Goal: Information Seeking & Learning: Learn about a topic

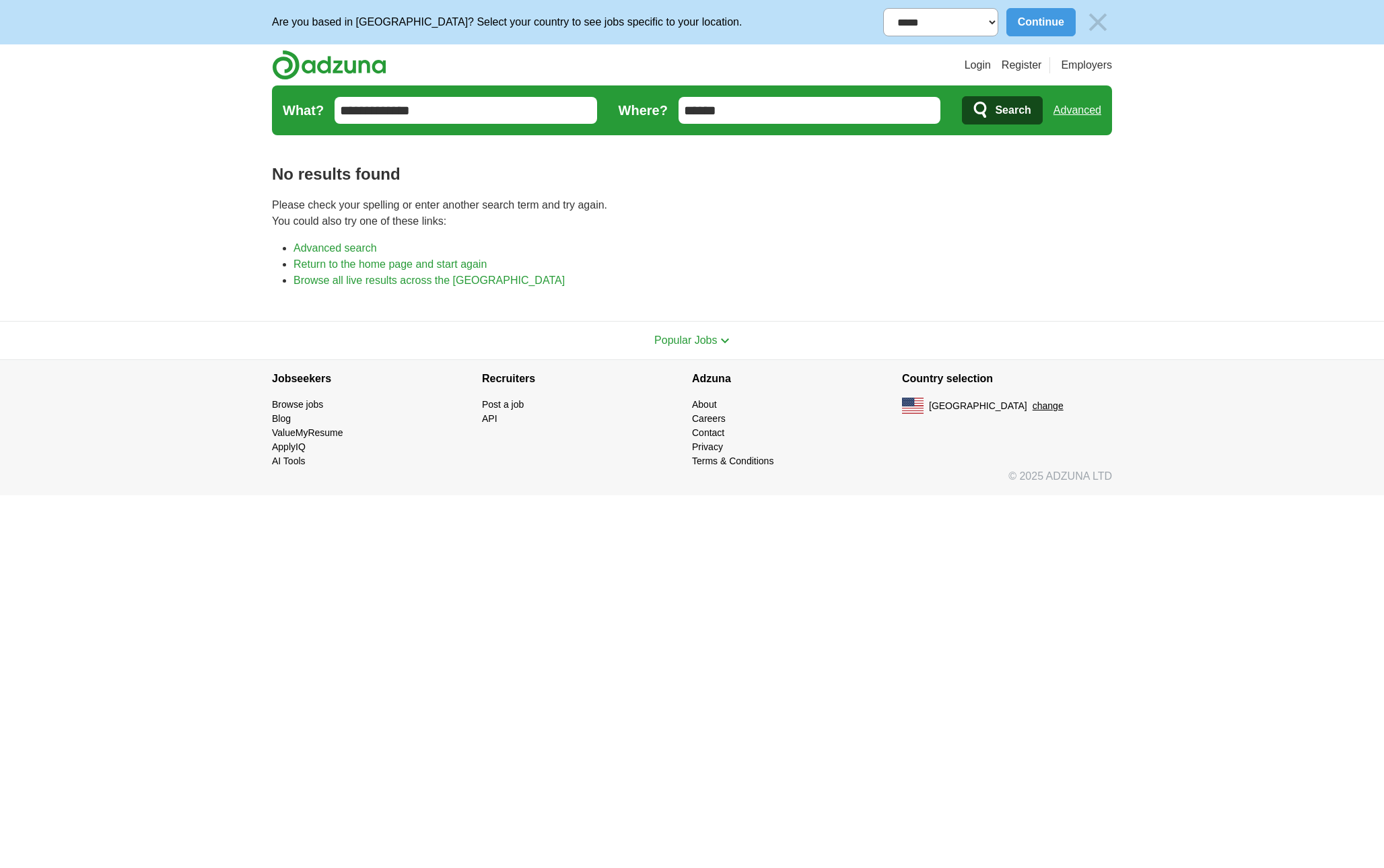
click at [739, 116] on input "******" at bounding box center [810, 111] width 262 height 27
click at [717, 108] on input "******" at bounding box center [810, 111] width 262 height 27
click at [1030, 98] on button "Search" at bounding box center [1002, 110] width 80 height 28
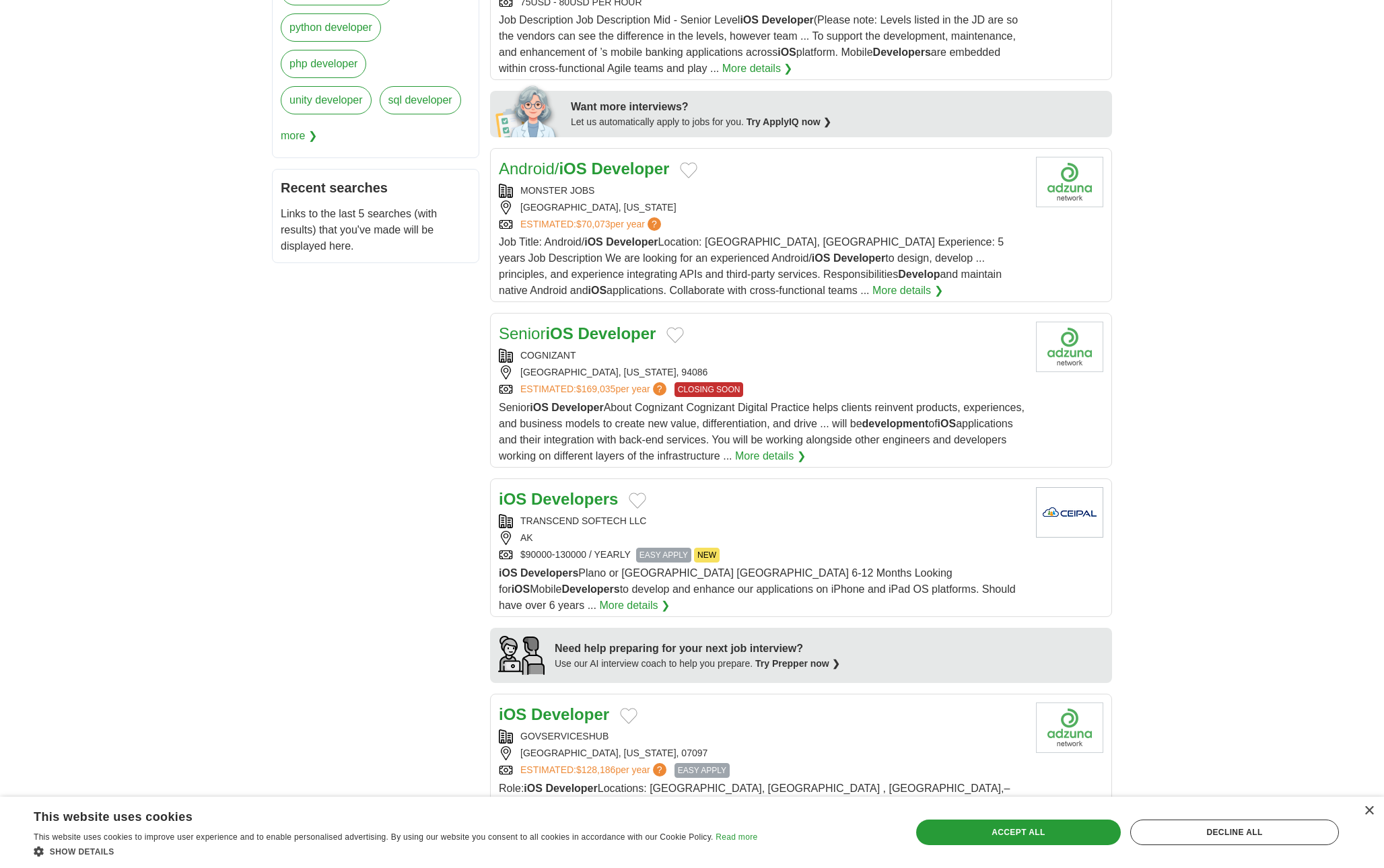
scroll to position [692, 0]
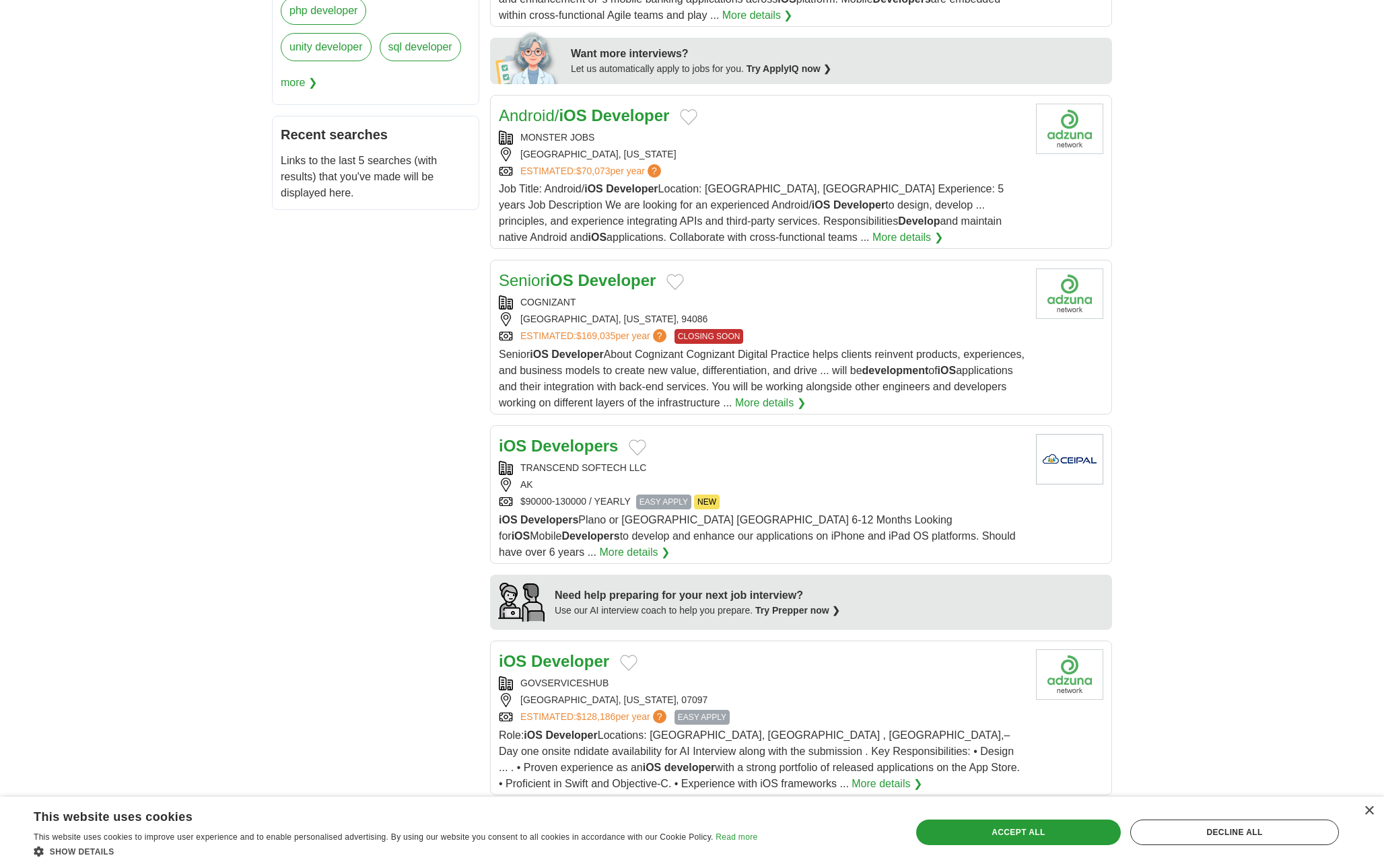
click at [980, 480] on div "TRANSCEND SOFTECH LLC AK $90000-130000 / YEARLY EASY APPLY NEW" at bounding box center [762, 485] width 526 height 48
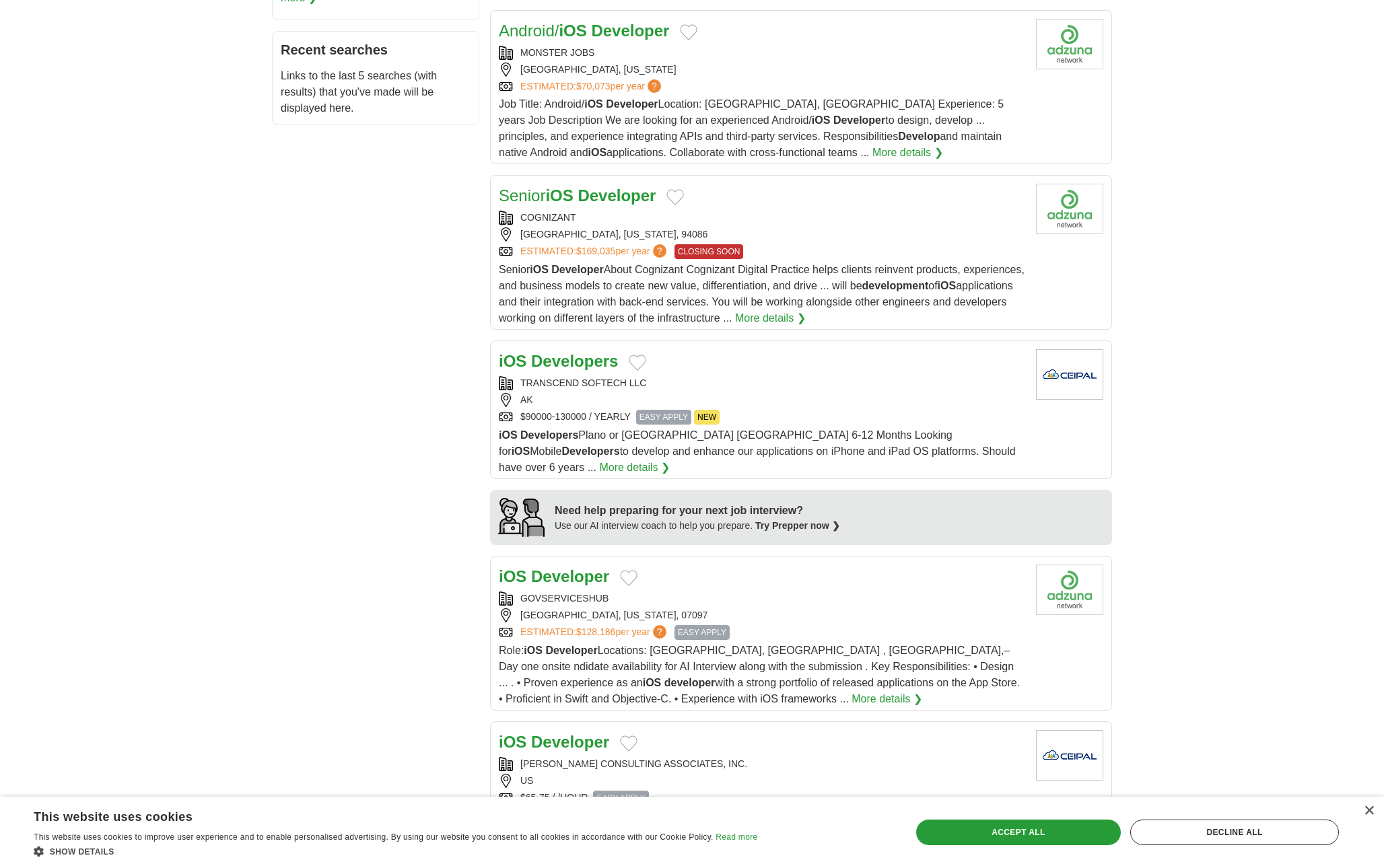
scroll to position [785, 0]
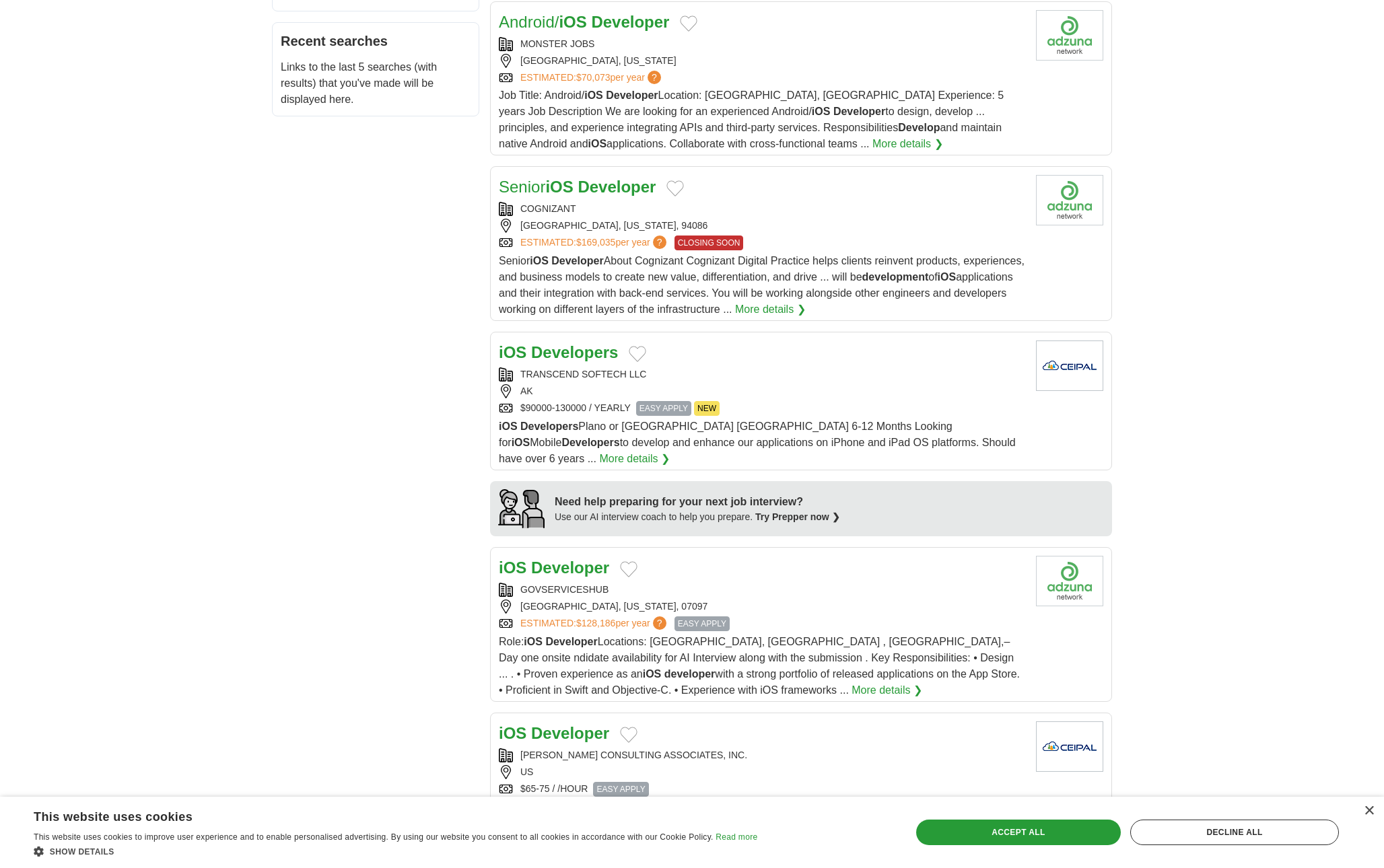
click at [584, 583] on div "GOVSERVICESHUB" at bounding box center [762, 590] width 526 height 14
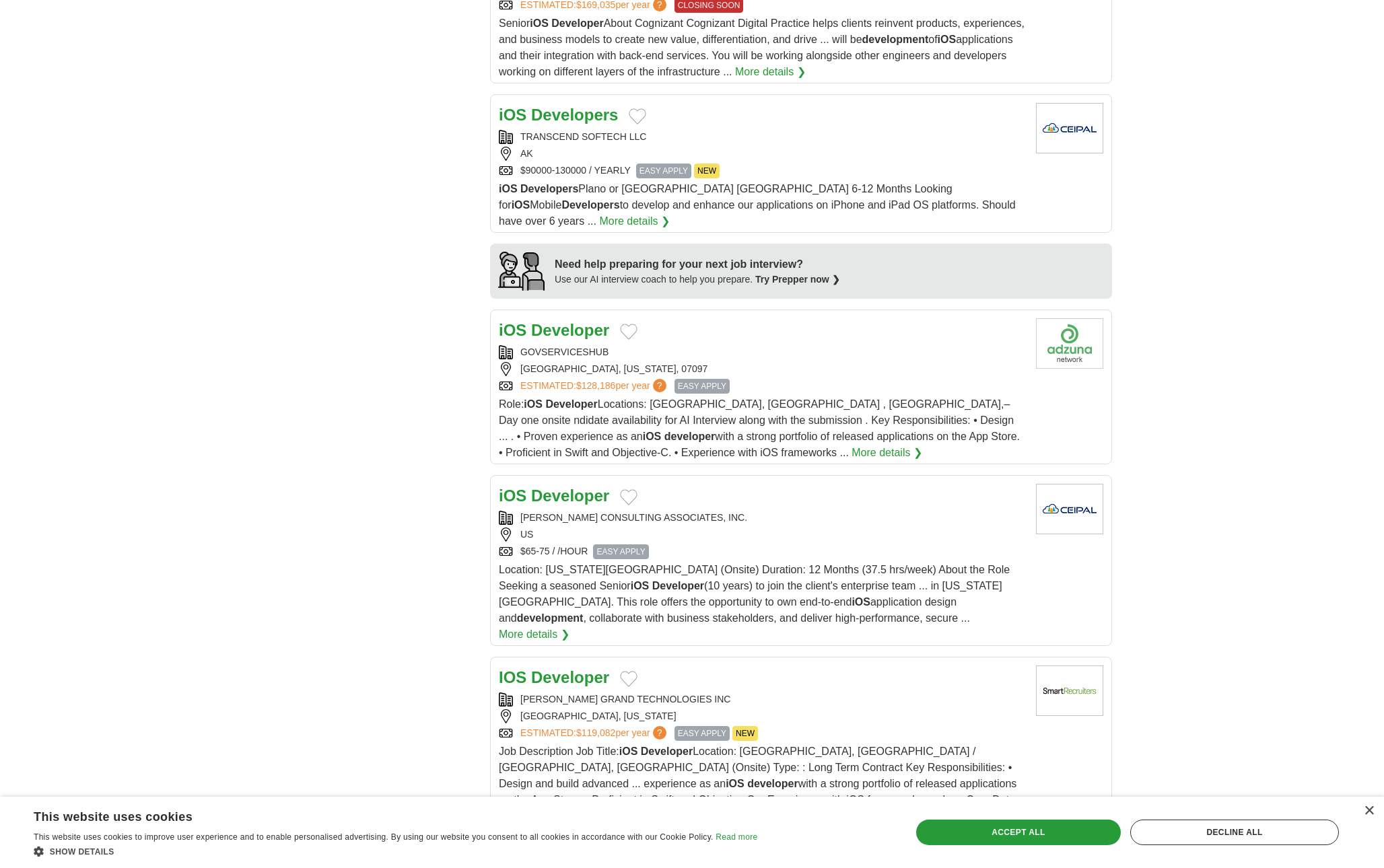
scroll to position [1038, 0]
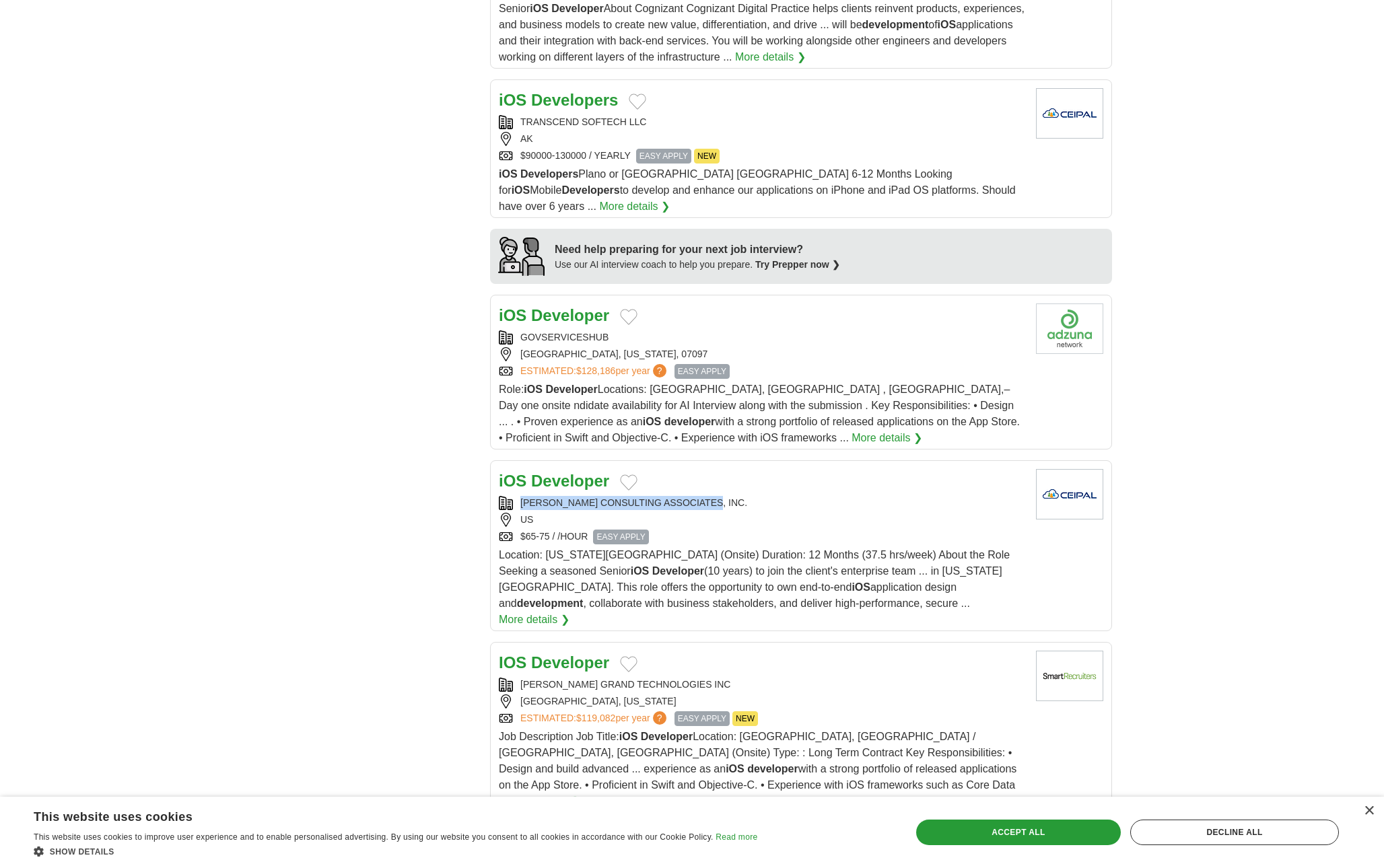
drag, startPoint x: 729, startPoint y: 491, endPoint x: 523, endPoint y: 489, distance: 206.0
click at [523, 496] on div "BRANDON CONSULTING ASSOCIATES, INC." at bounding box center [762, 503] width 526 height 14
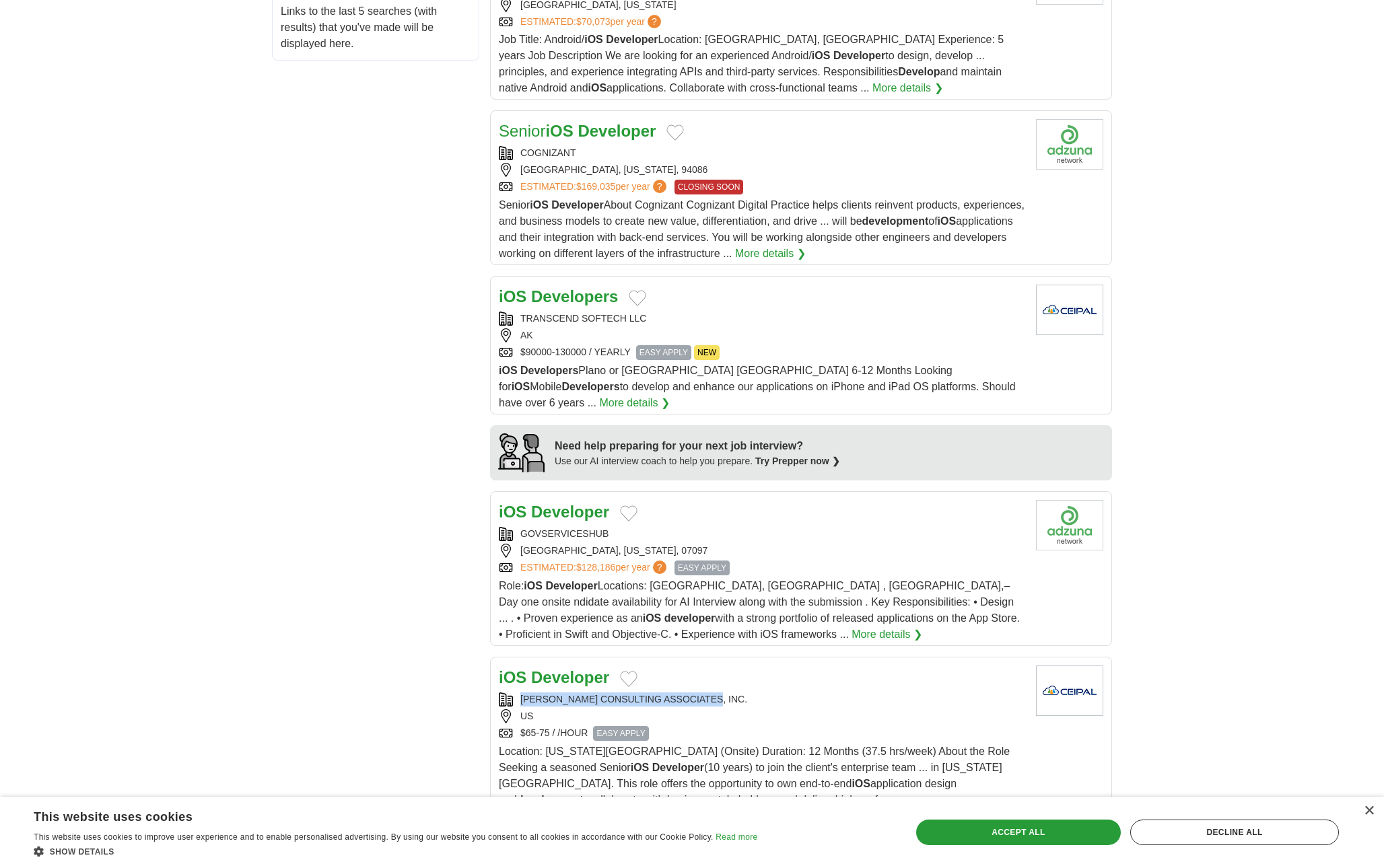
scroll to position [842, 0]
click at [668, 321] on div "TRANSCEND SOFTECH LLC" at bounding box center [762, 317] width 526 height 14
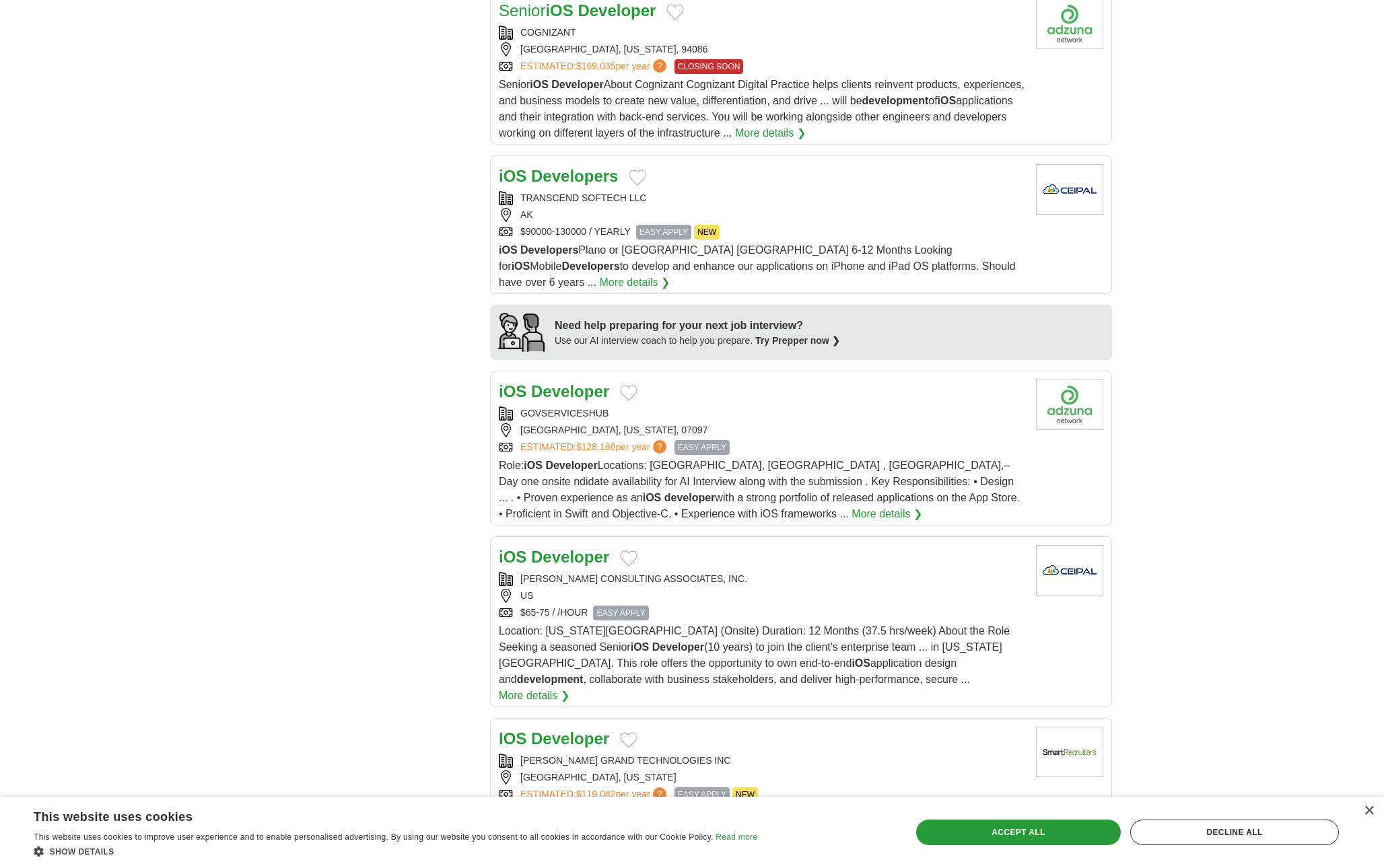
scroll to position [0, 0]
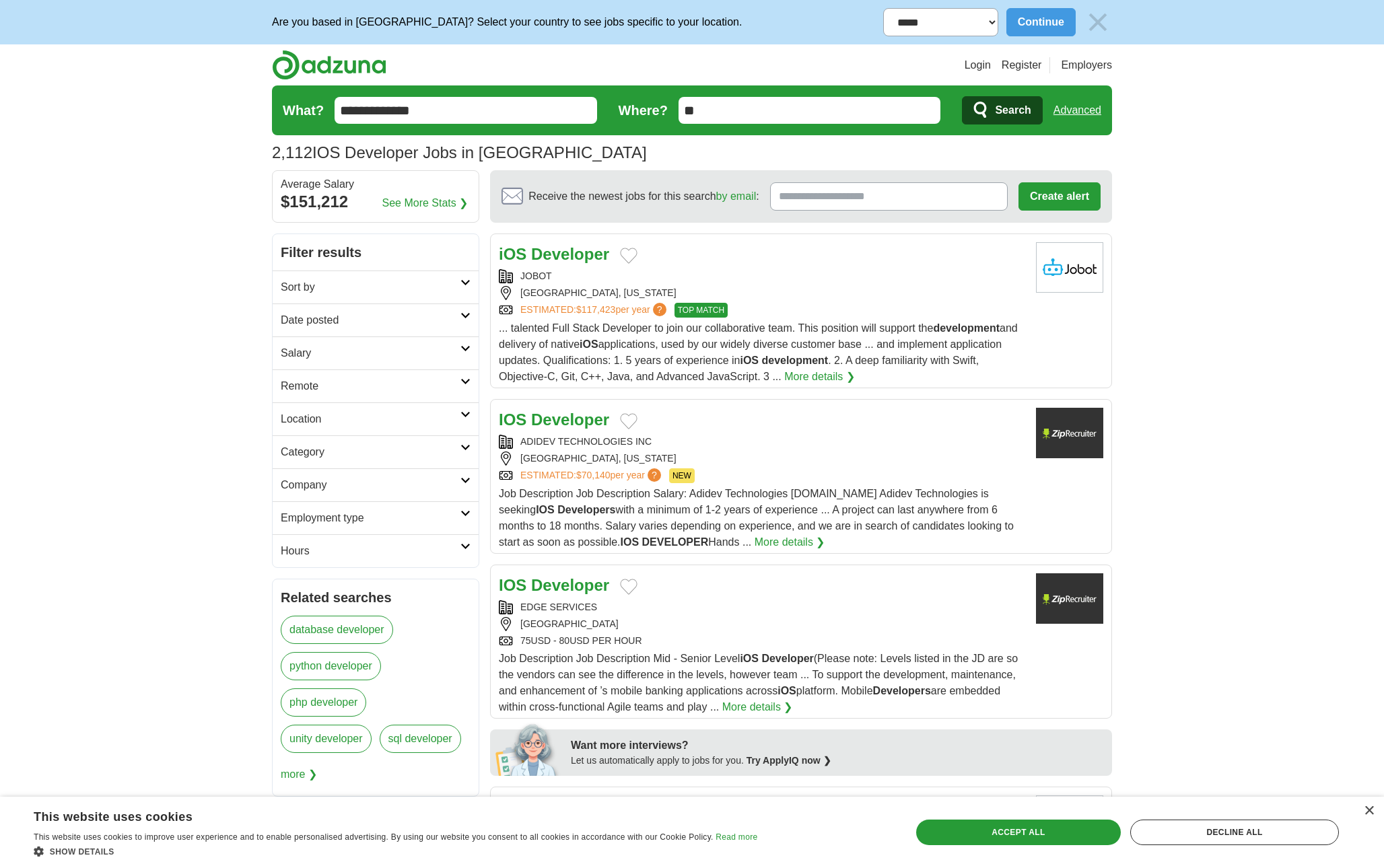
click at [405, 291] on h2 "Sort by" at bounding box center [370, 287] width 180 height 16
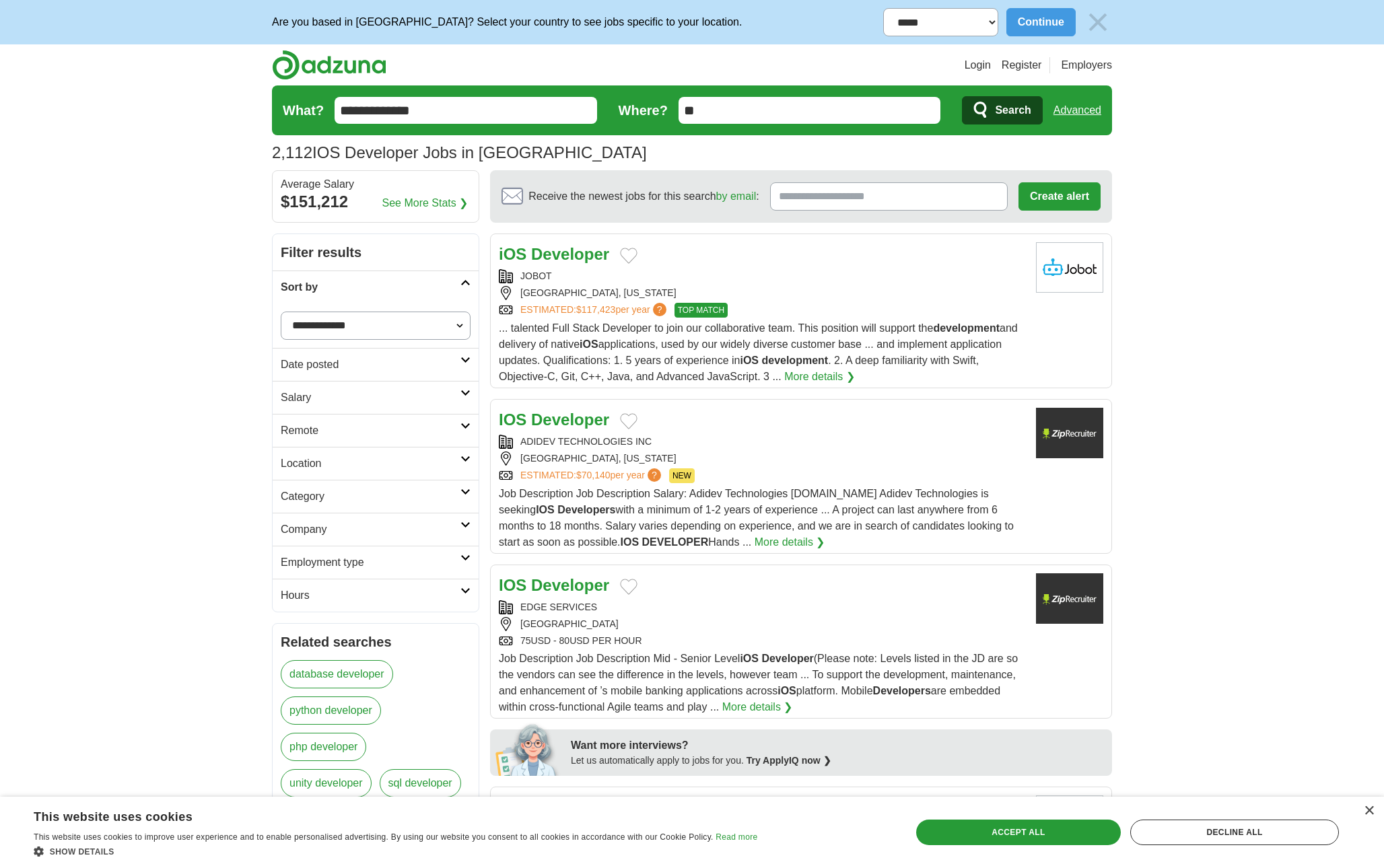
click at [361, 324] on select "**********" at bounding box center [376, 325] width 190 height 28
select select "**********"
click at [281, 311] on select "**********" at bounding box center [376, 325] width 190 height 28
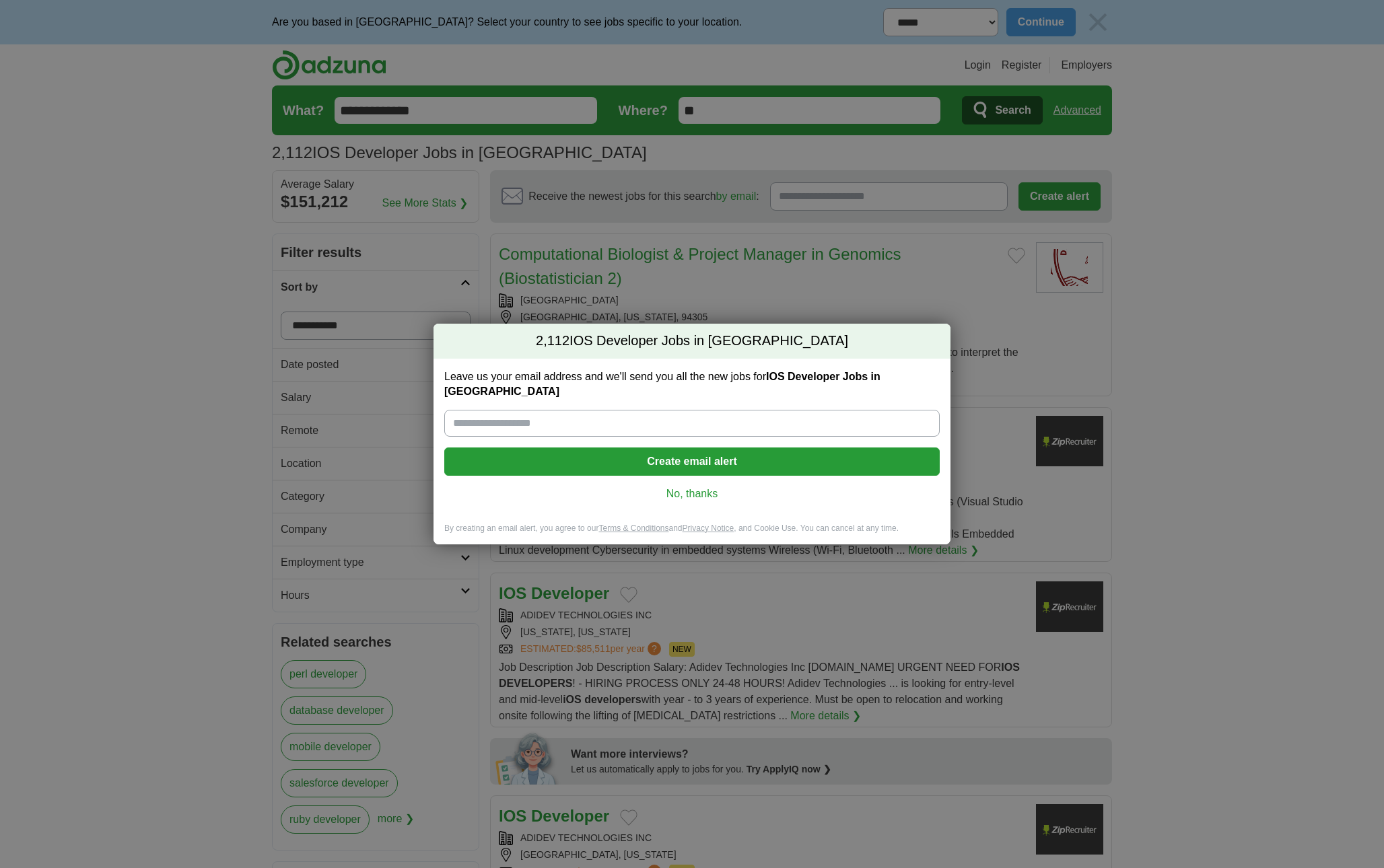
click at [707, 490] on link "No, thanks" at bounding box center [692, 494] width 474 height 15
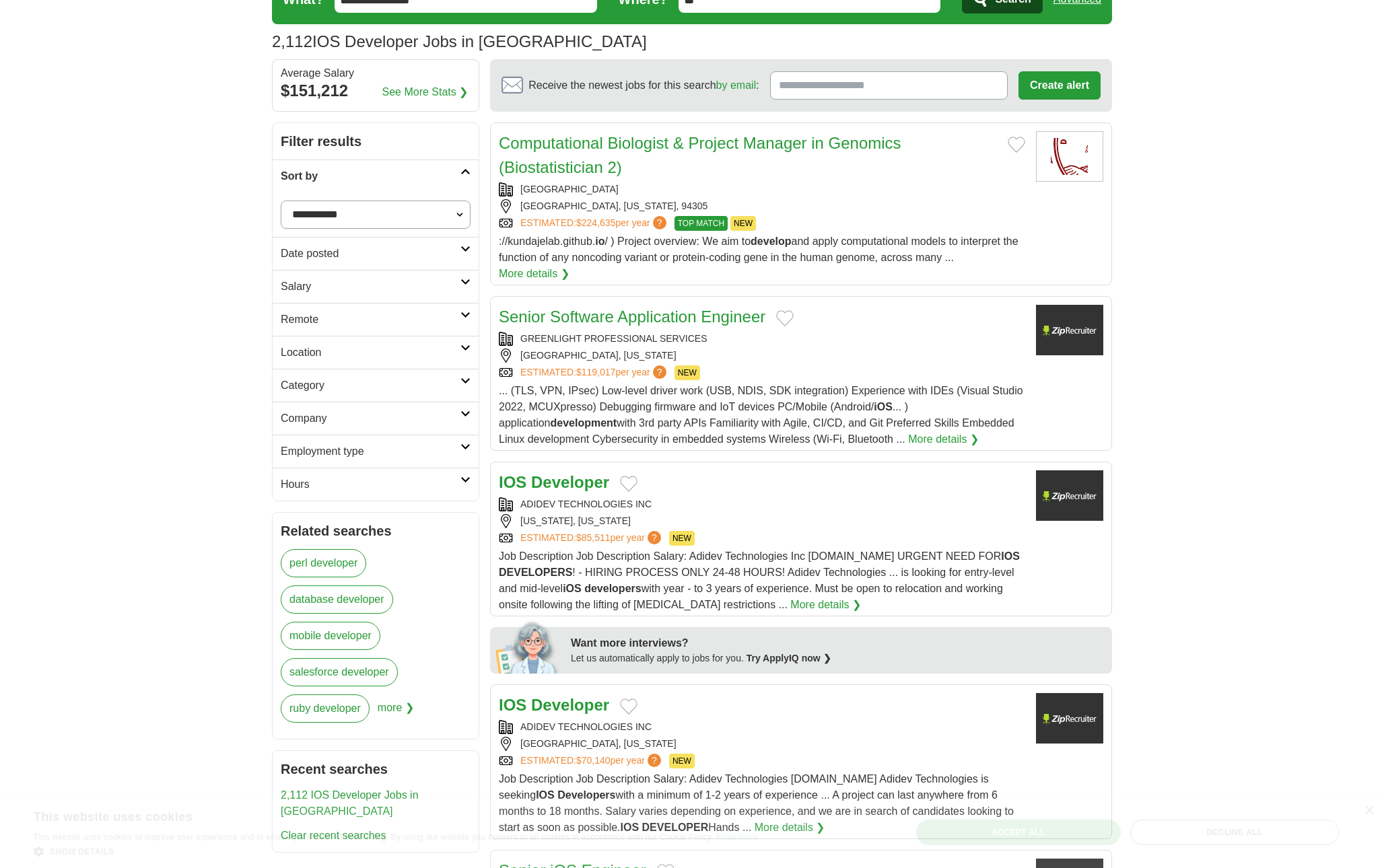
scroll to position [118, 0]
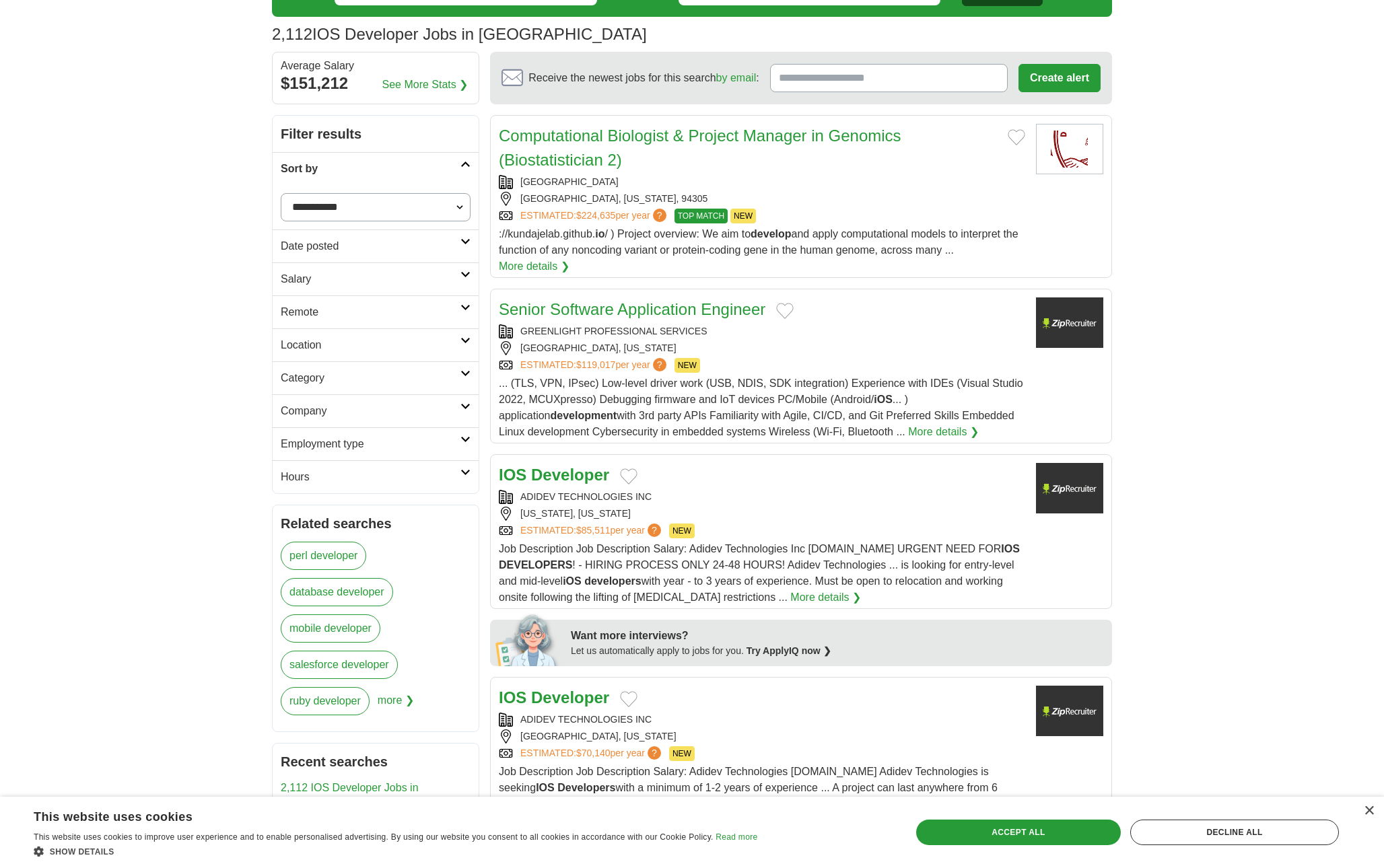
click at [764, 507] on div "ADIDEV TECHNOLOGIES INC WASHINGTON, DISTRICT OF COLUMBIA ESTIMATED: $85,511 per…" at bounding box center [762, 514] width 526 height 48
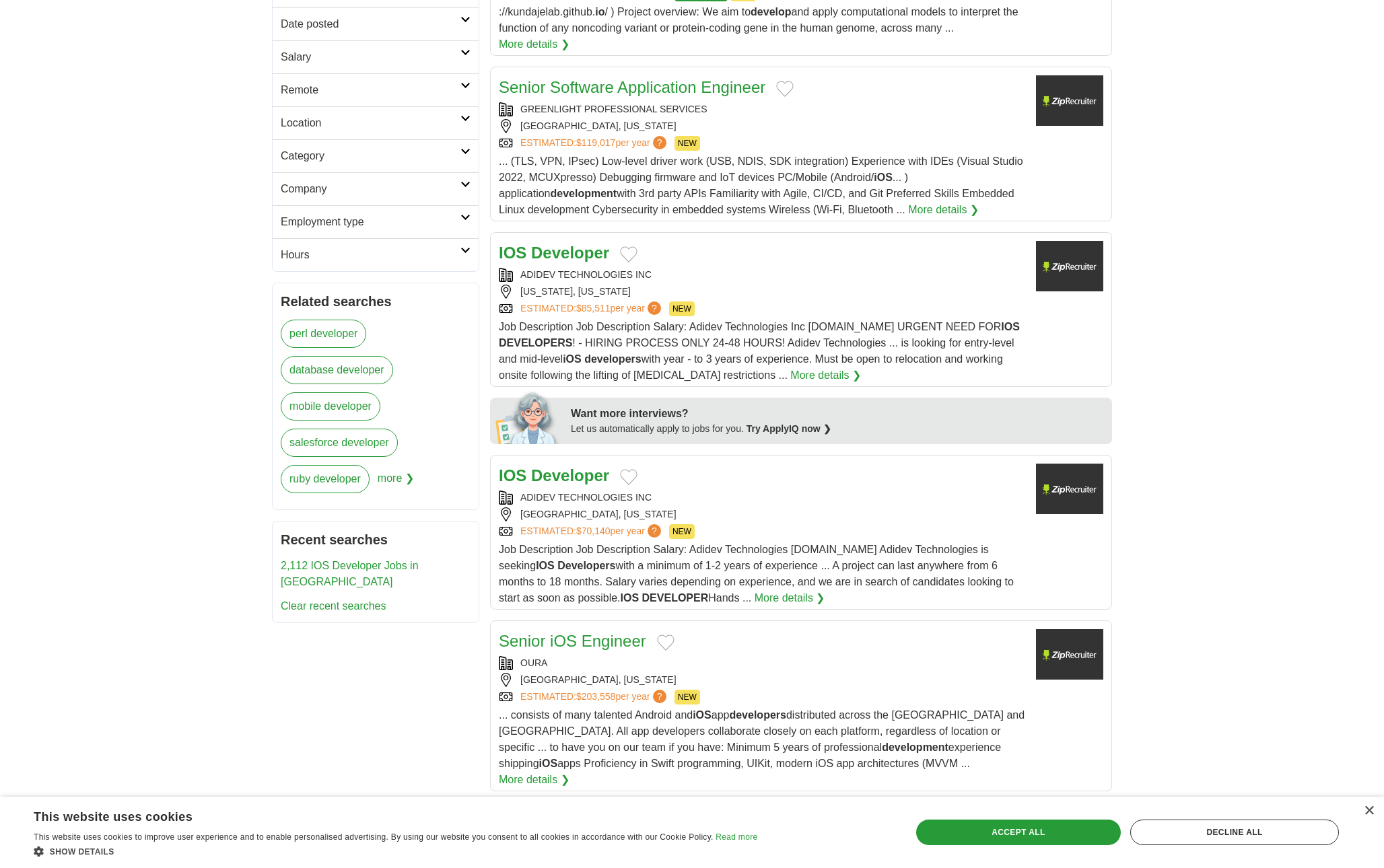
scroll to position [341, 0]
click at [823, 641] on div "Senior iOS Engineer" at bounding box center [762, 641] width 526 height 24
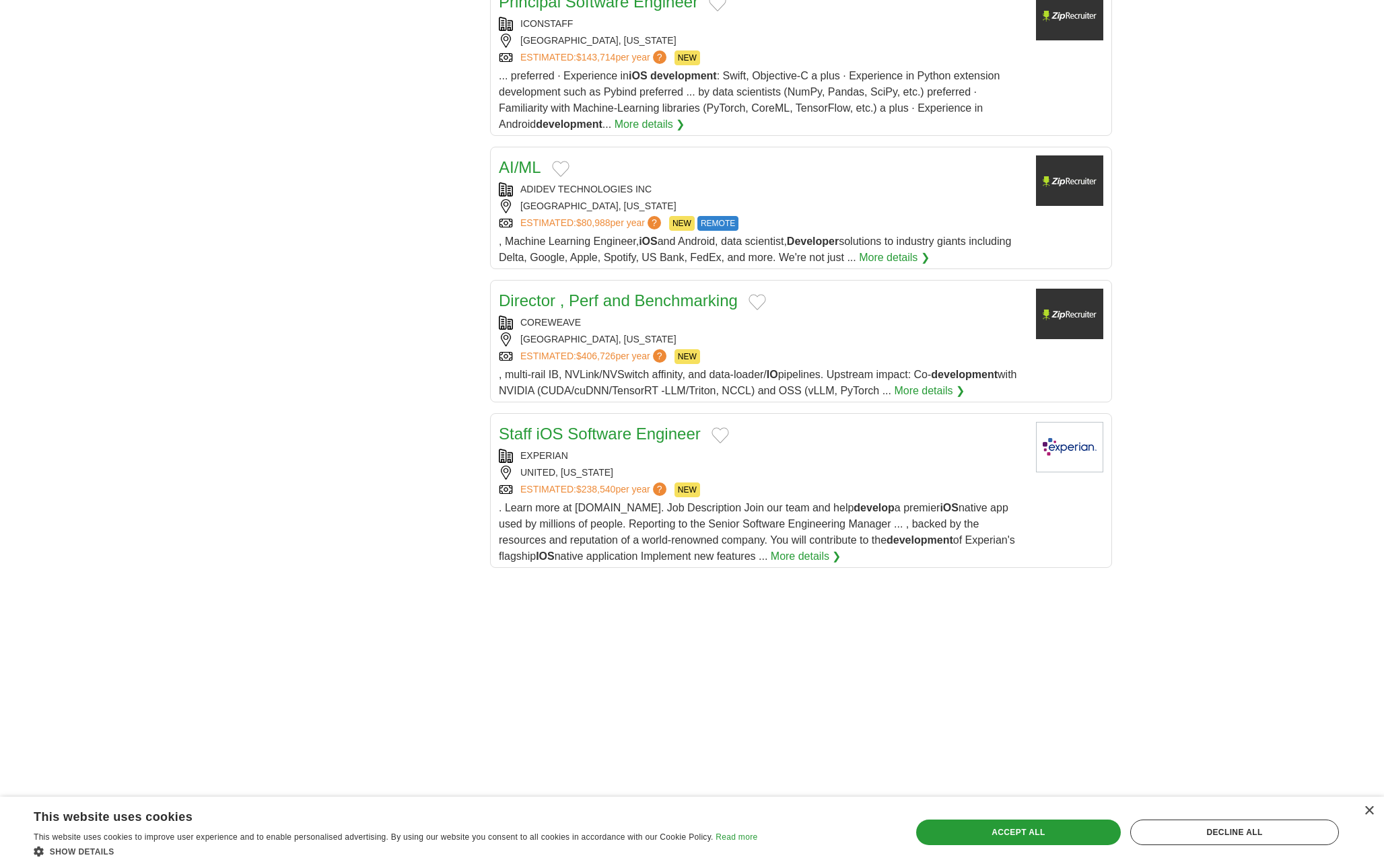
scroll to position [1406, 0]
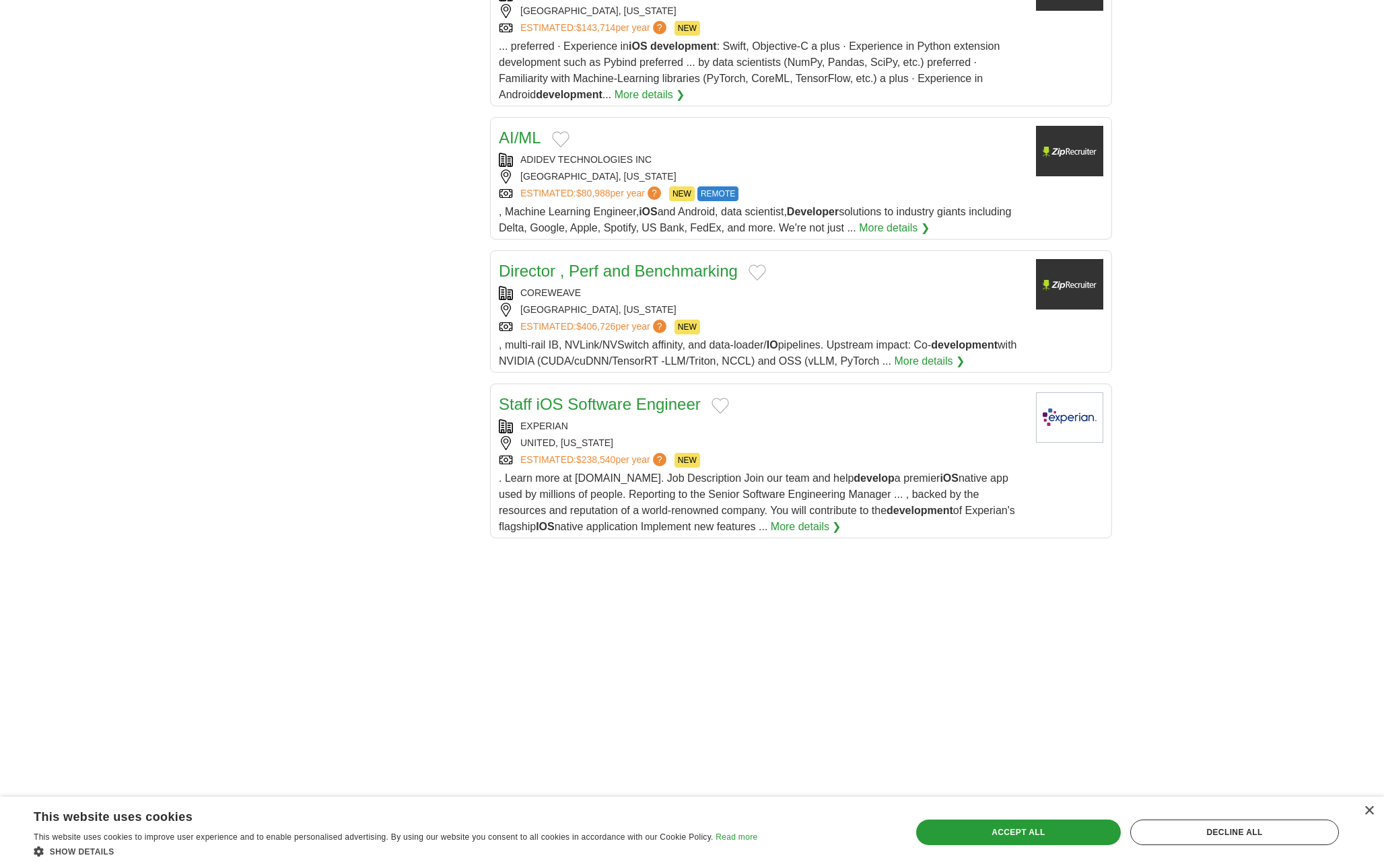
click at [550, 421] on link "EXPERIAN" at bounding box center [544, 426] width 48 height 11
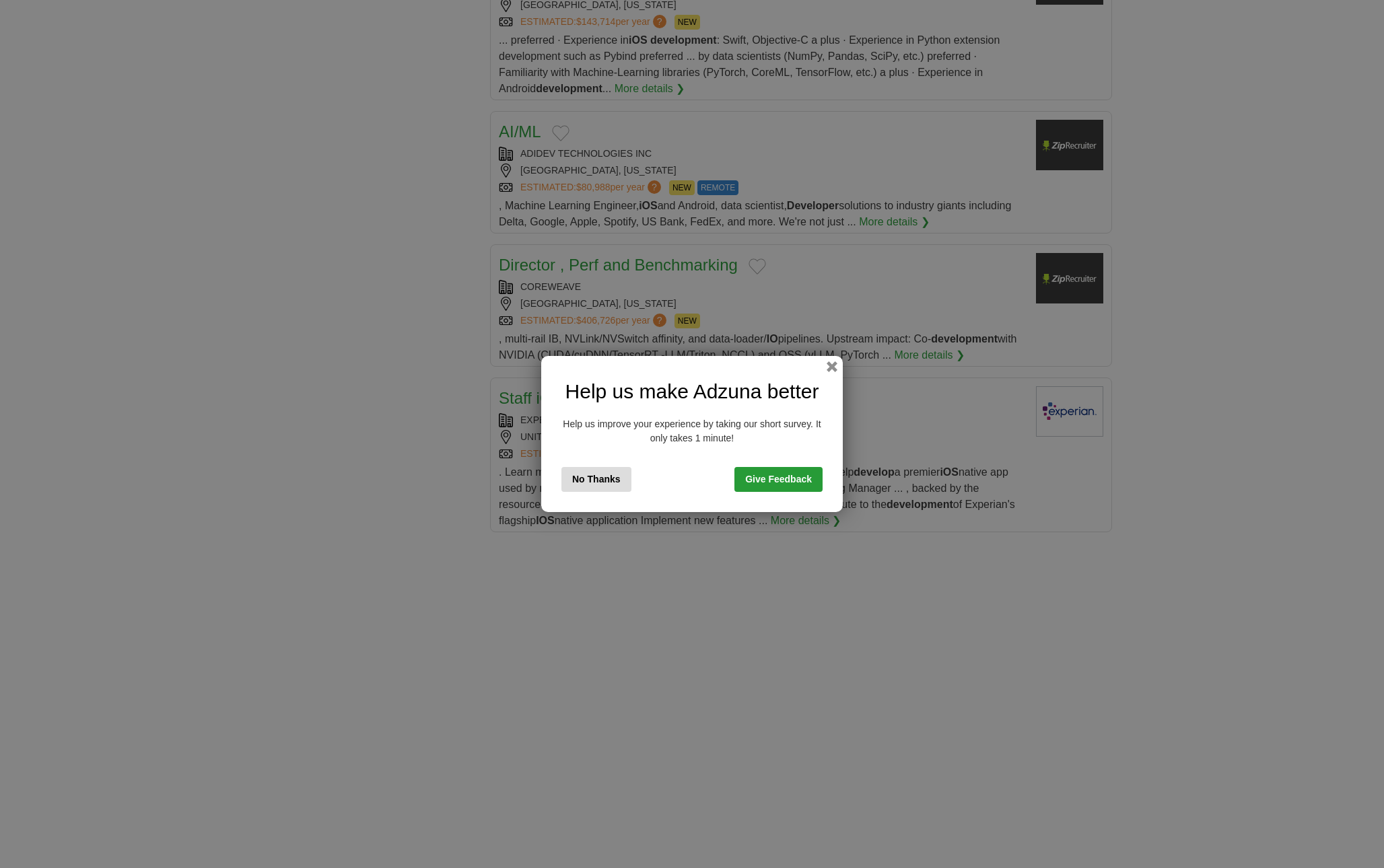
scroll to position [1413, 0]
click at [834, 363] on button "button" at bounding box center [832, 367] width 15 height 15
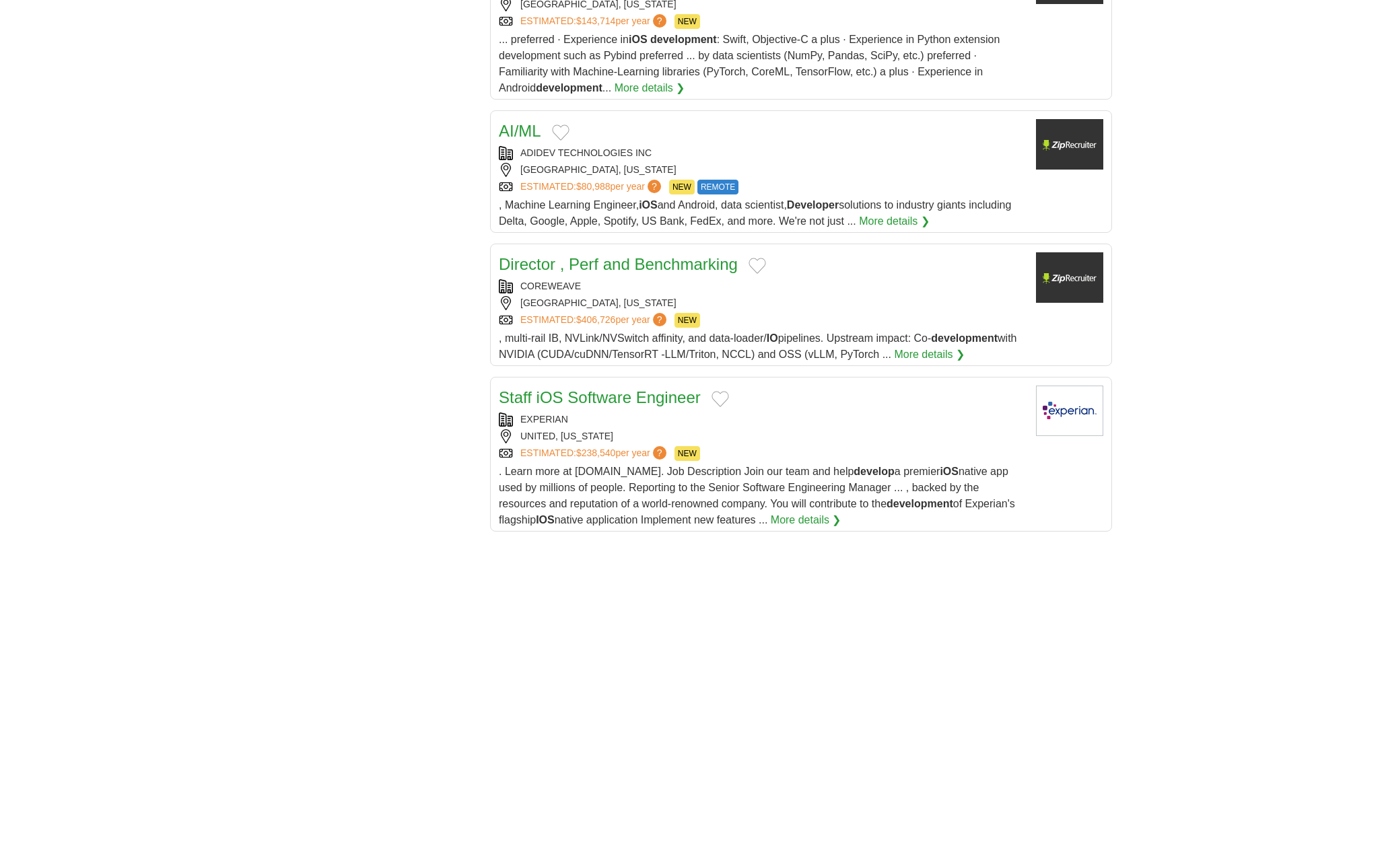
click at [673, 388] on link "Staff iOS Software Engineer" at bounding box center [600, 397] width 202 height 18
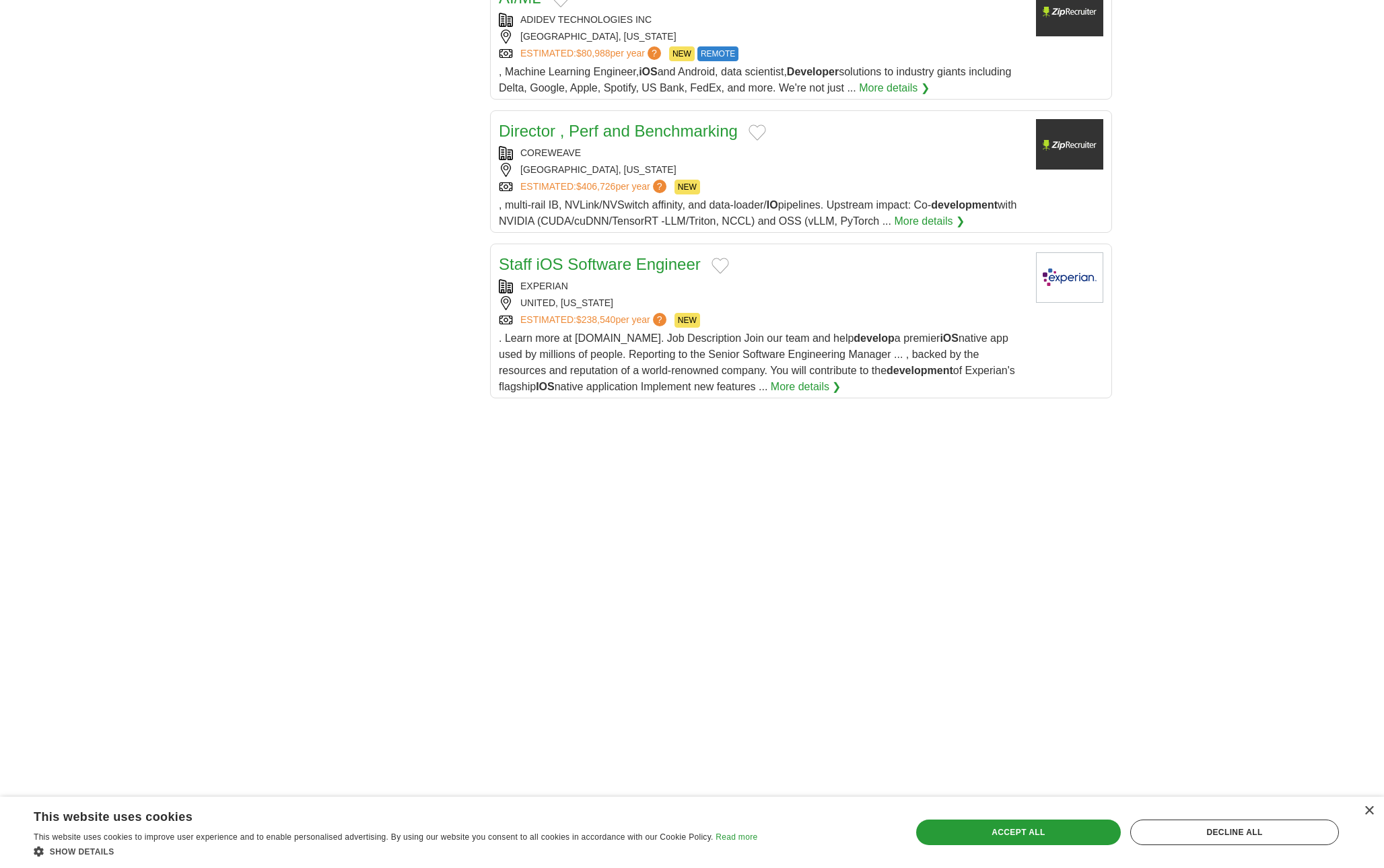
scroll to position [1547, 0]
